Goal: Task Accomplishment & Management: Use online tool/utility

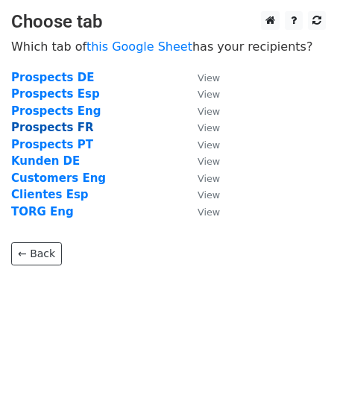
click at [63, 127] on strong "Prospects FR" at bounding box center [52, 127] width 83 height 13
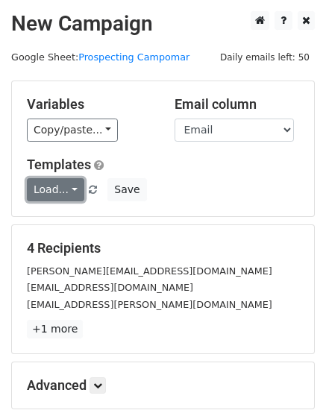
click at [73, 187] on link "Load..." at bounding box center [55, 189] width 57 height 23
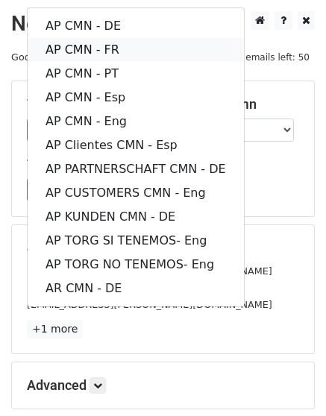
click at [115, 46] on link "AP CMN - FR" at bounding box center [136, 50] width 216 height 24
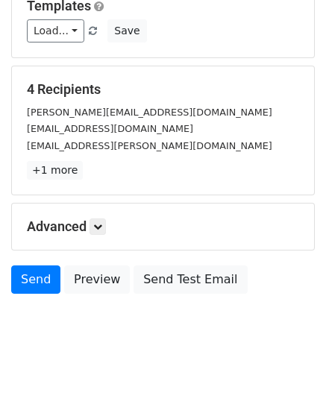
scroll to position [161, 0]
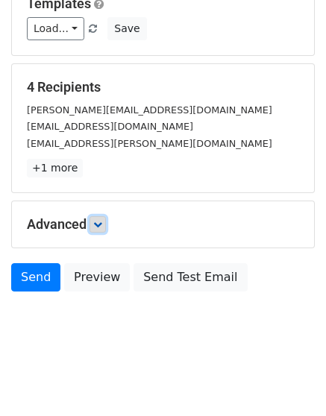
click at [102, 220] on icon at bounding box center [97, 224] width 9 height 9
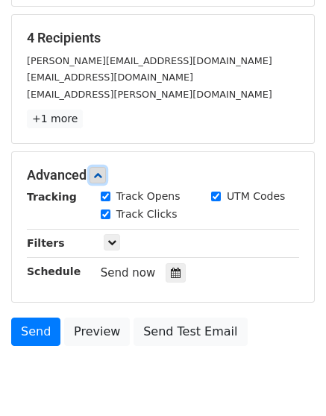
scroll to position [290, 0]
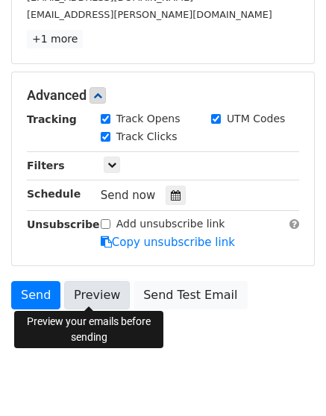
click at [92, 295] on link "Preview" at bounding box center [97, 295] width 66 height 28
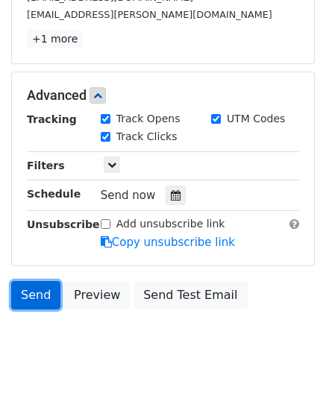
click at [27, 291] on link "Send" at bounding box center [35, 295] width 49 height 28
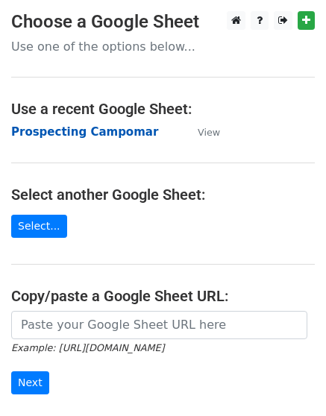
click at [104, 127] on strong "Prospecting Campomar" at bounding box center [84, 131] width 147 height 13
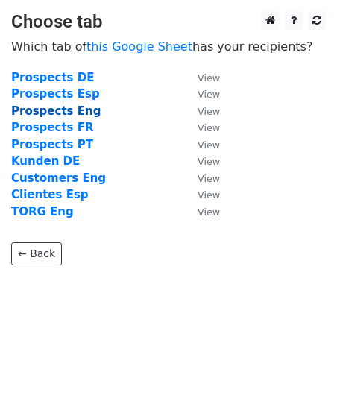
click at [77, 110] on strong "Prospects Eng" at bounding box center [55, 110] width 89 height 13
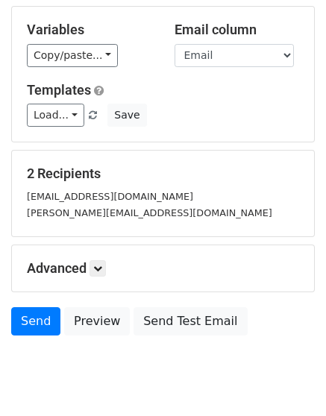
scroll to position [118, 0]
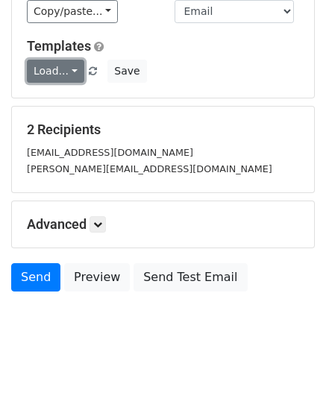
click at [71, 77] on link "Load..." at bounding box center [55, 71] width 57 height 23
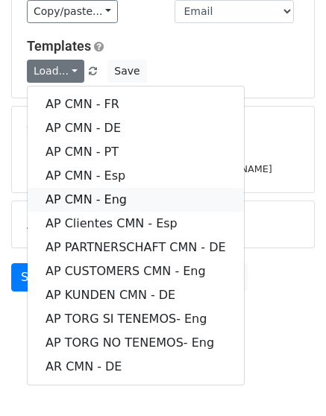
click at [131, 197] on link "AP CMN - Eng" at bounding box center [136, 200] width 216 height 24
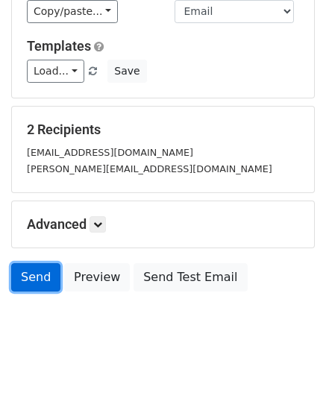
click at [43, 271] on link "Send" at bounding box center [35, 277] width 49 height 28
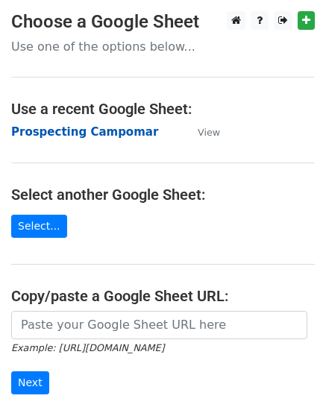
click at [52, 133] on strong "Prospecting Campomar" at bounding box center [84, 131] width 147 height 13
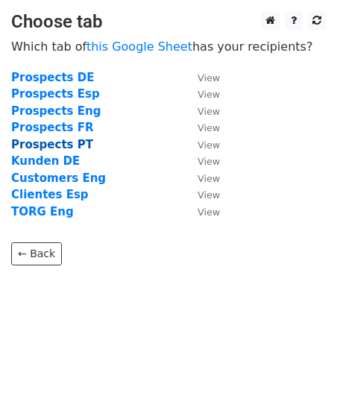
click at [69, 145] on strong "Prospects PT" at bounding box center [52, 144] width 82 height 13
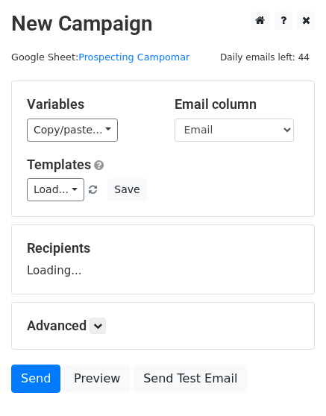
scroll to position [74, 0]
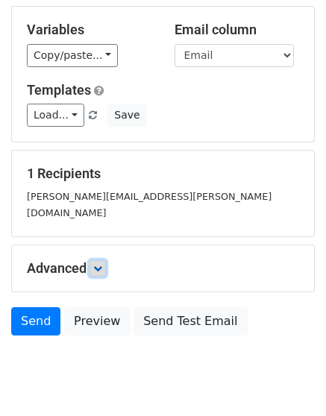
click at [98, 264] on icon at bounding box center [97, 268] width 9 height 9
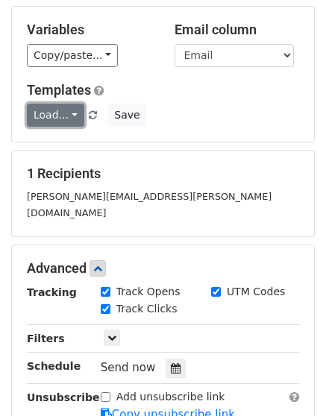
click at [72, 109] on link "Load..." at bounding box center [55, 115] width 57 height 23
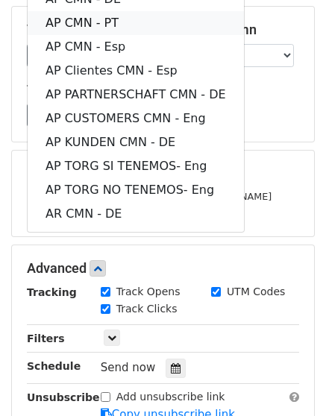
click at [77, 19] on link "AP CMN - PT" at bounding box center [136, 23] width 216 height 24
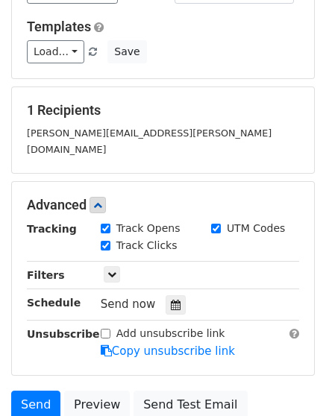
scroll to position [247, 0]
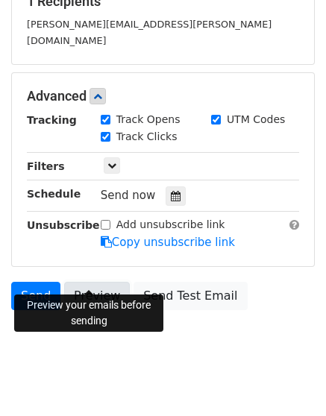
click at [96, 282] on link "Preview" at bounding box center [97, 296] width 66 height 28
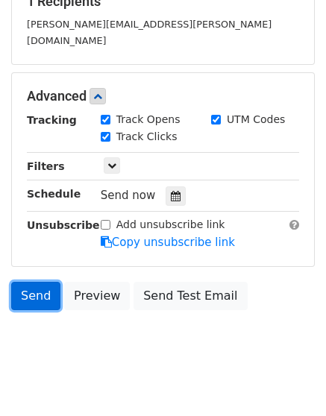
click at [33, 282] on link "Send" at bounding box center [35, 296] width 49 height 28
